Goal: Information Seeking & Learning: Learn about a topic

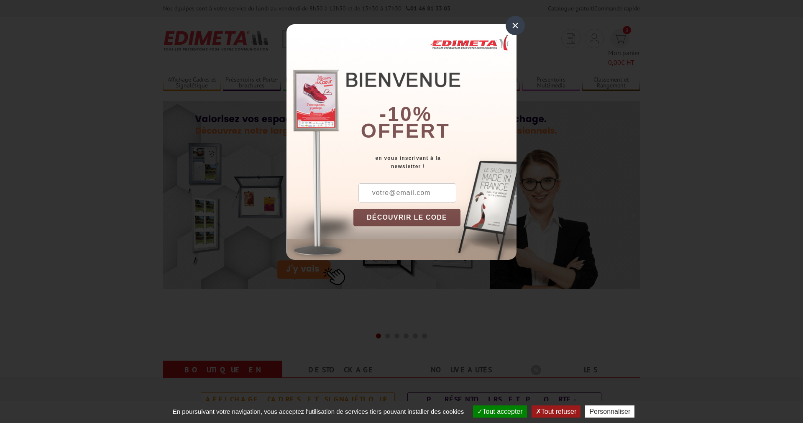
click at [517, 28] on div "×" at bounding box center [515, 25] width 19 height 19
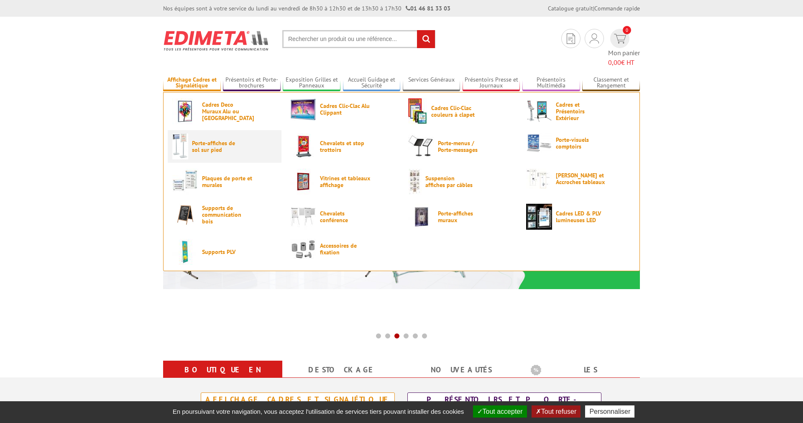
click at [205, 140] on span "Porte-affiches de sol sur pied" at bounding box center [217, 146] width 50 height 13
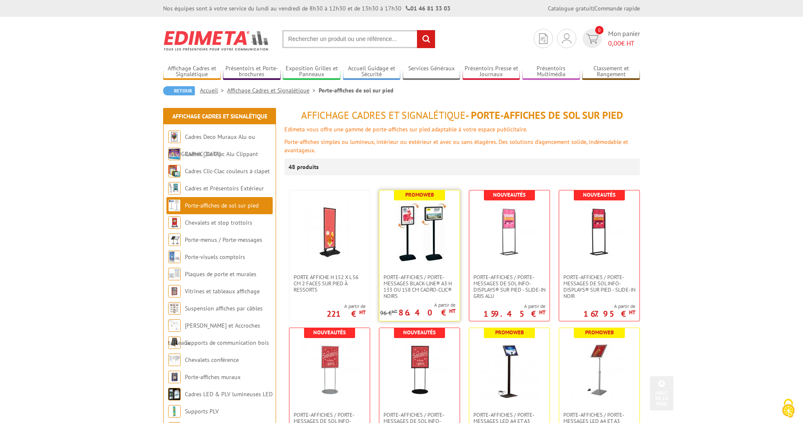
click at [413, 229] on img at bounding box center [419, 232] width 59 height 59
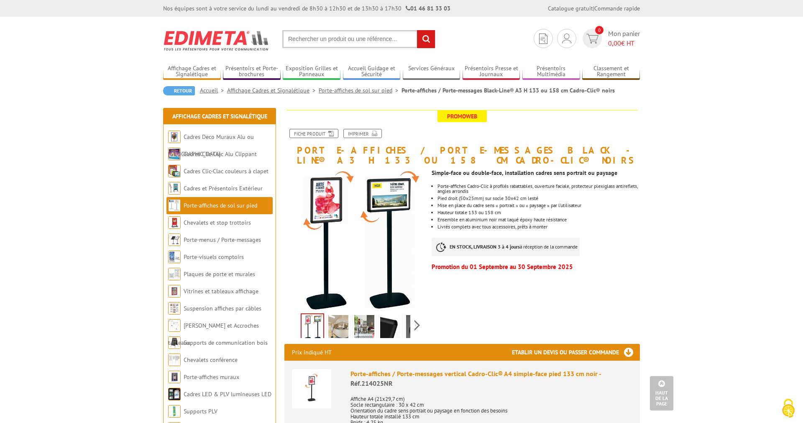
scroll to position [43, 0]
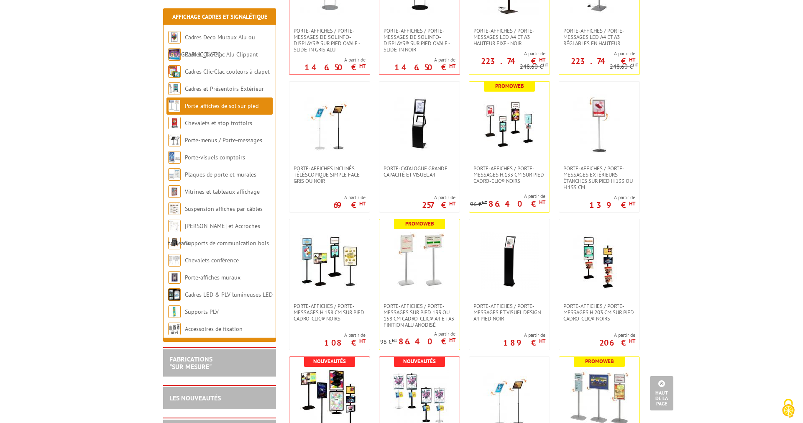
scroll to position [427, 0]
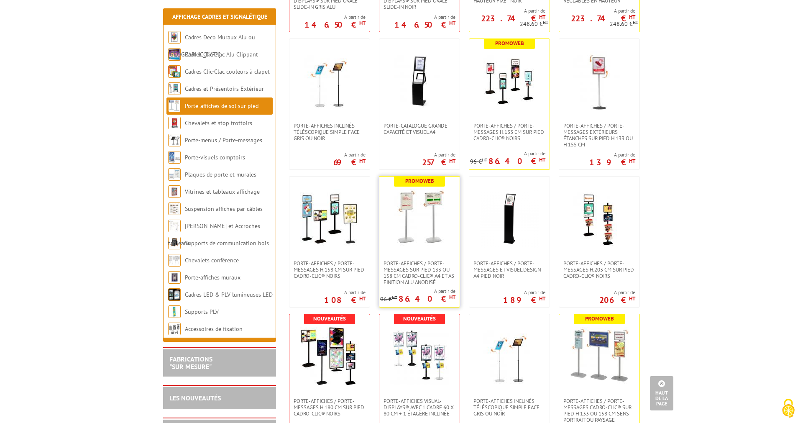
click at [412, 248] on img at bounding box center [419, 218] width 59 height 59
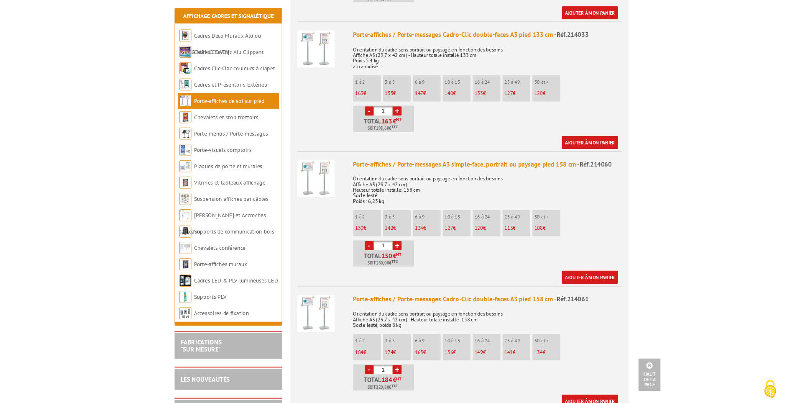
scroll to position [555, 0]
